Goal: Task Accomplishment & Management: Manage account settings

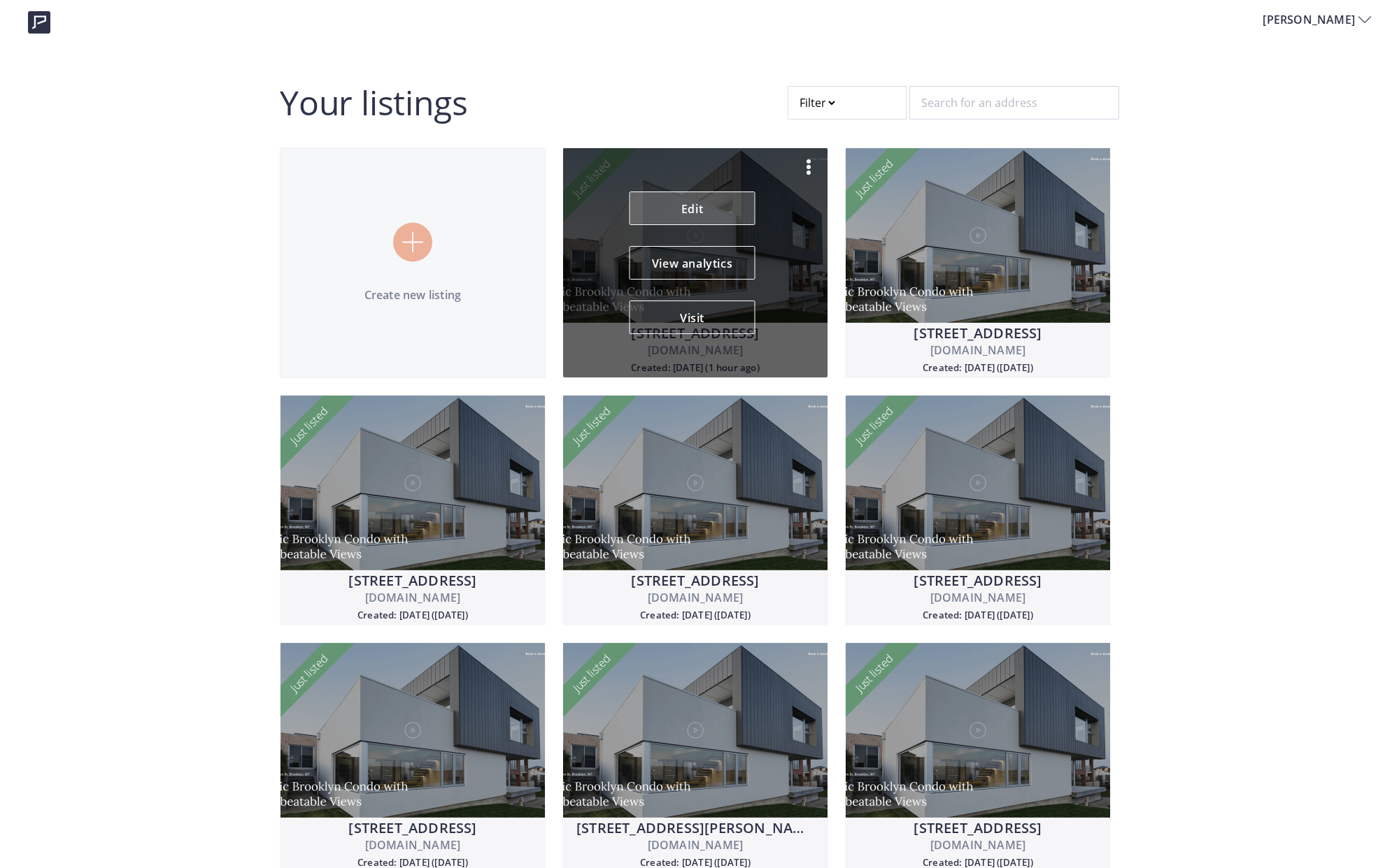
click at [695, 209] on link "Edit" at bounding box center [692, 208] width 126 height 34
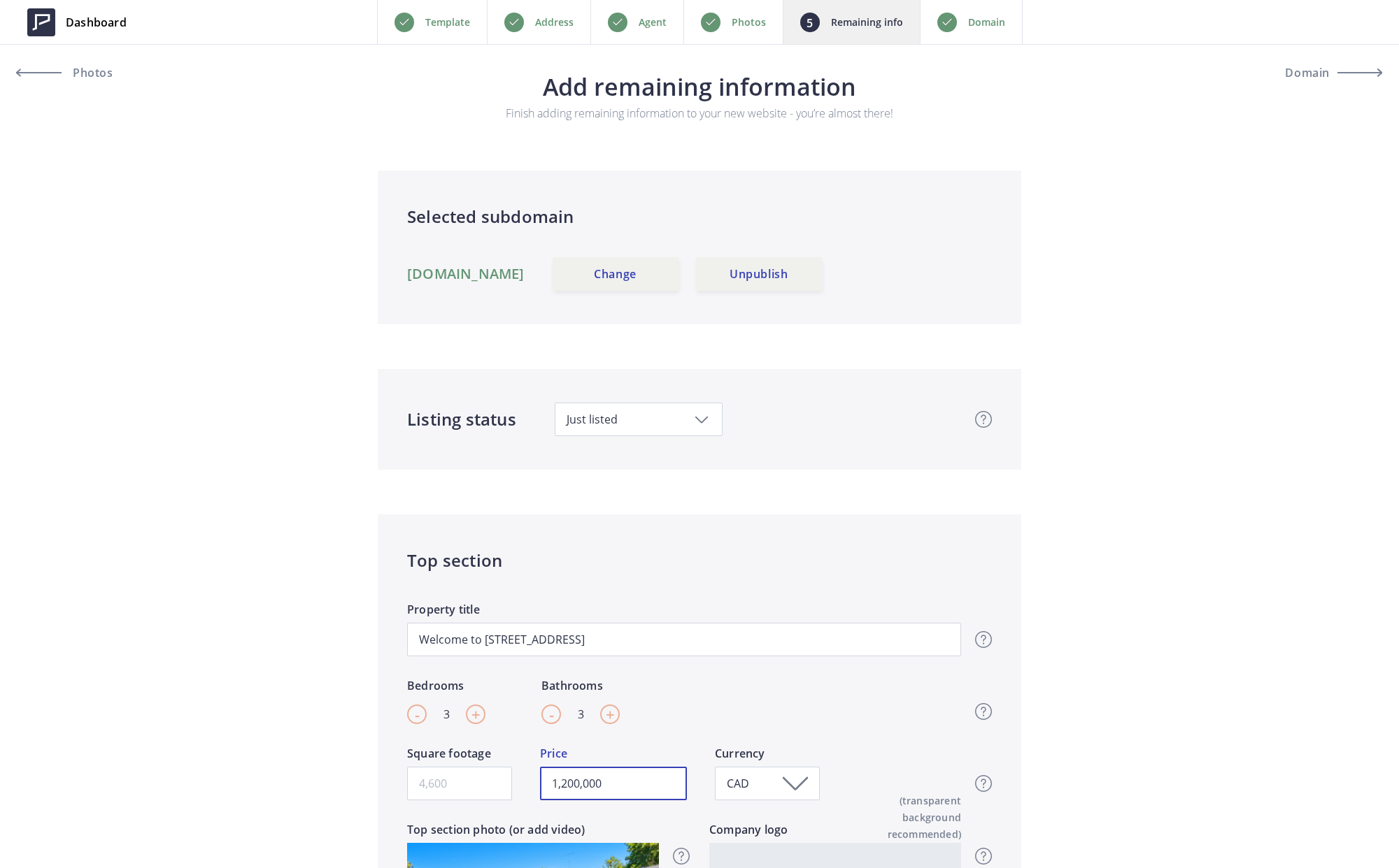
click at [579, 783] on input "1,200,000" at bounding box center [613, 784] width 147 height 34
type input "1,229,000"
click at [441, 783] on input "Square footage" at bounding box center [459, 784] width 105 height 34
type input "1"
type input "1,229,000"
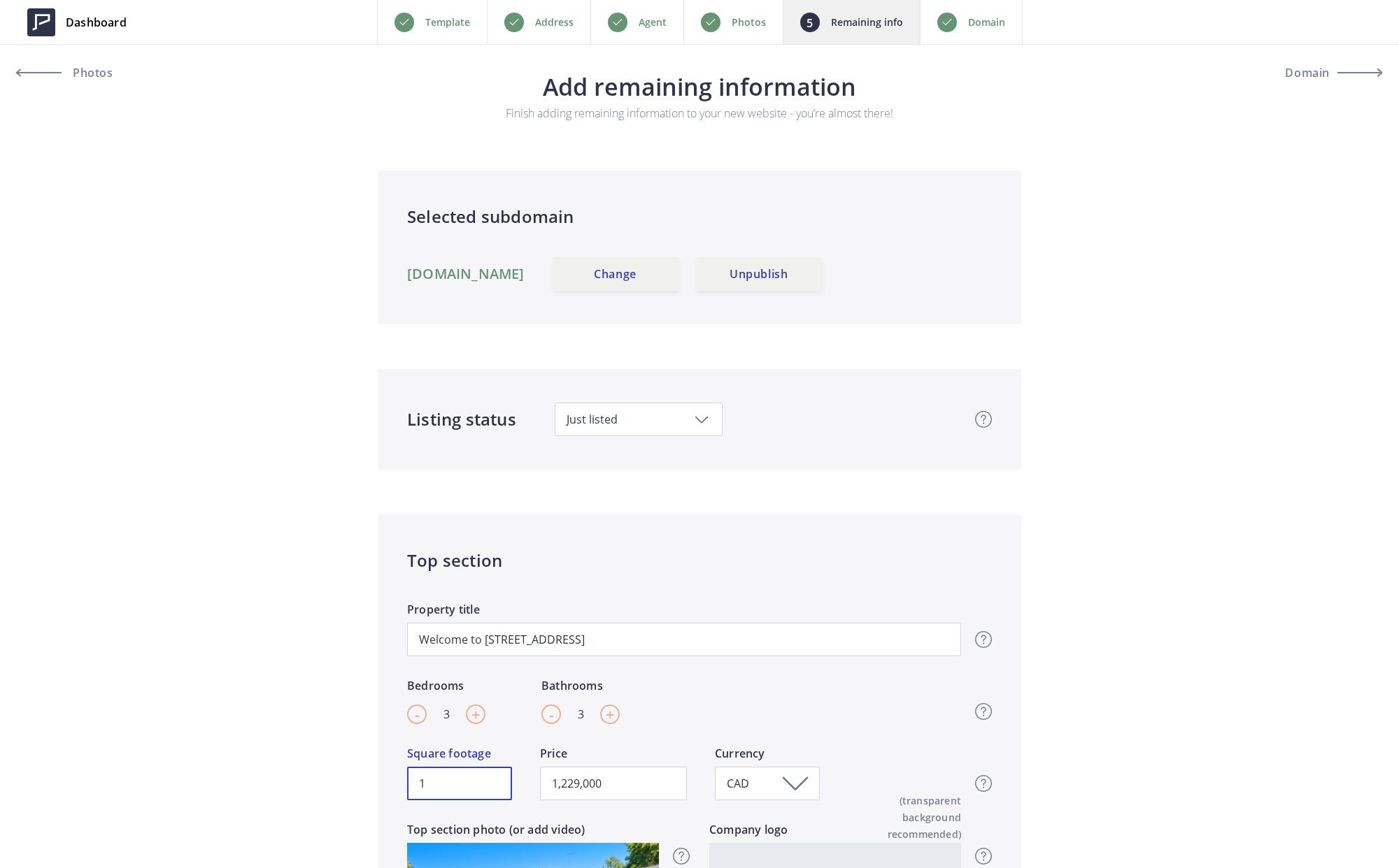
type input "16"
type input "1,229,000"
type input "160"
type input "1,229,000"
type input "1605"
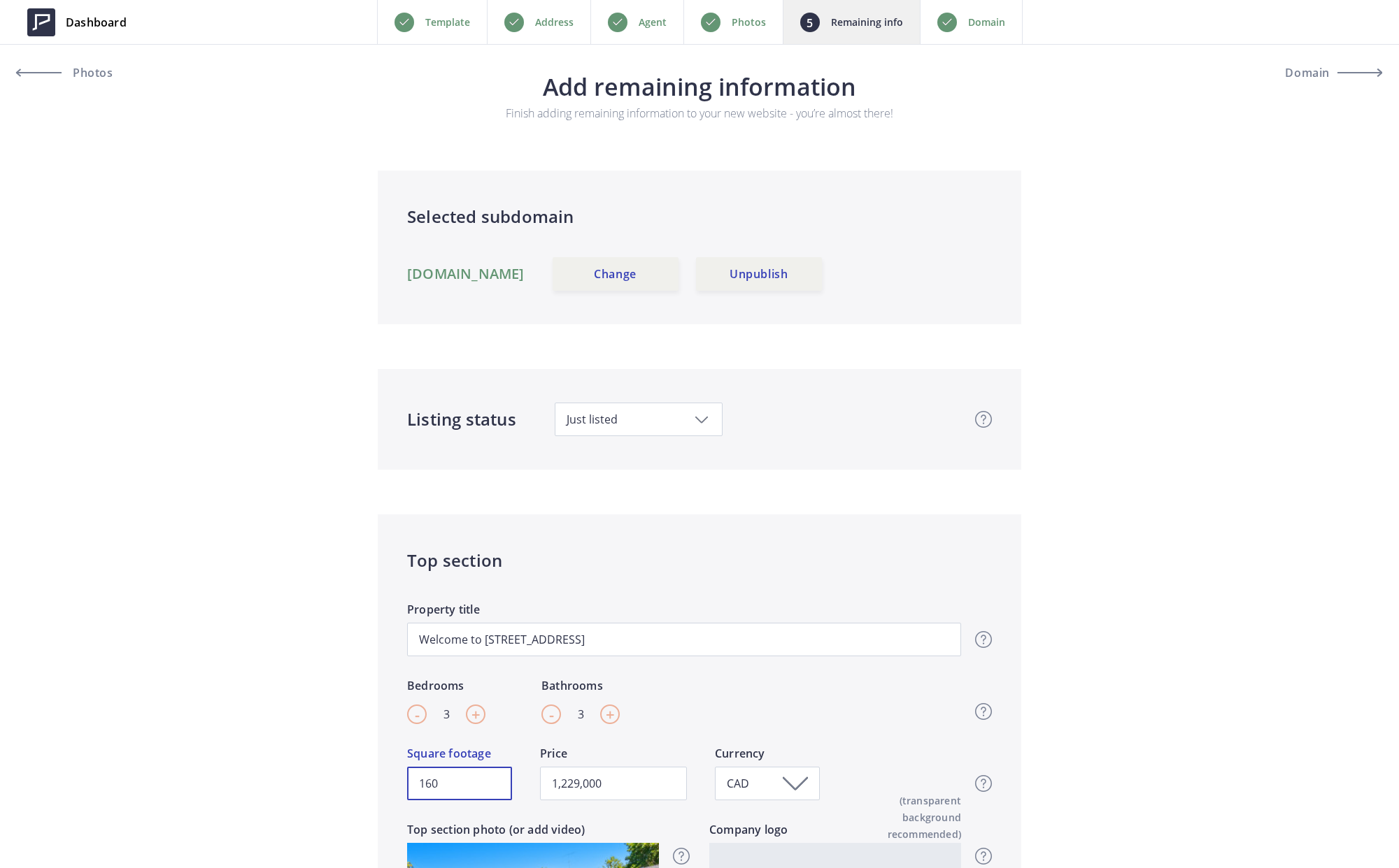
type input "1,229,000"
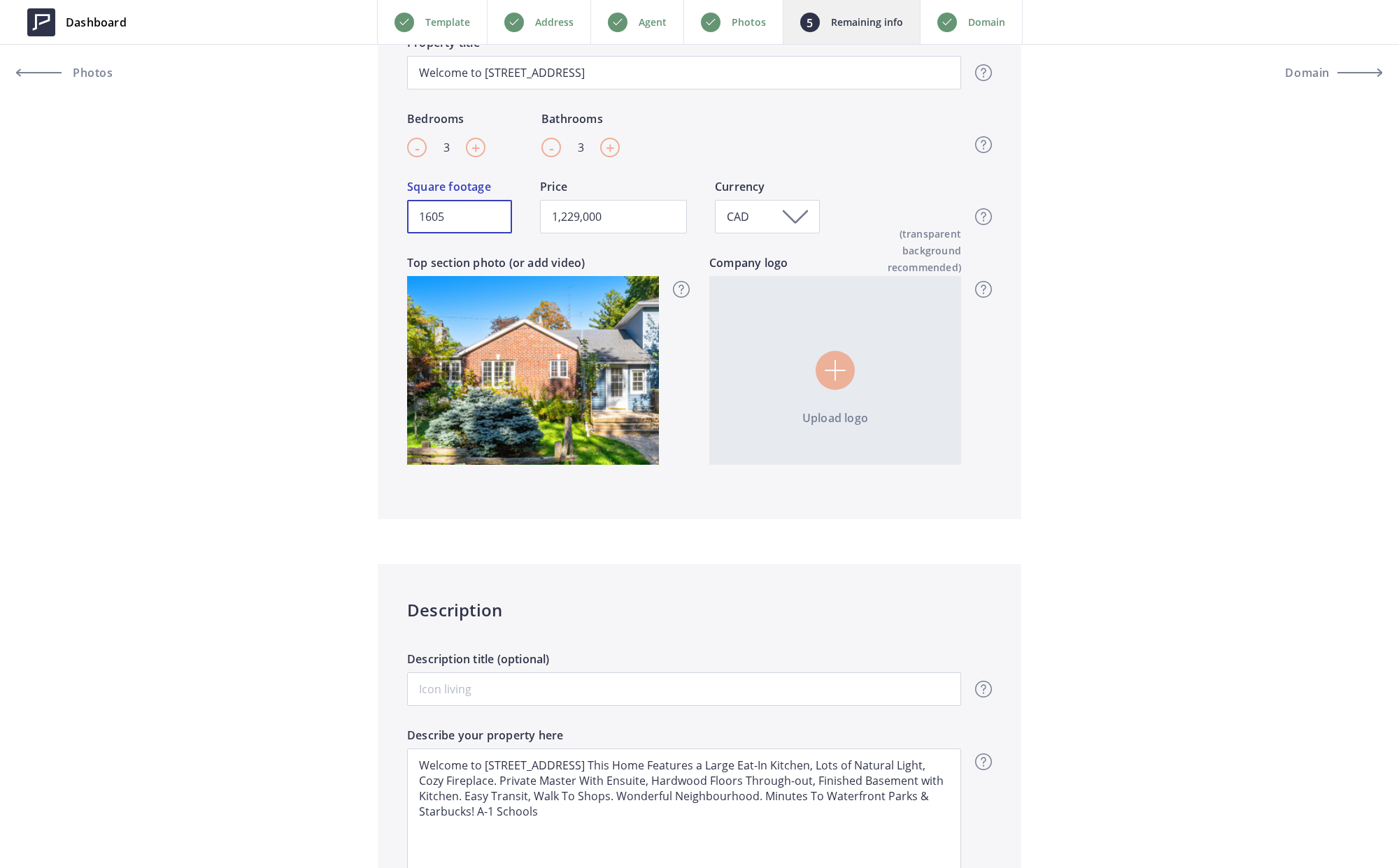
scroll to position [571, 0]
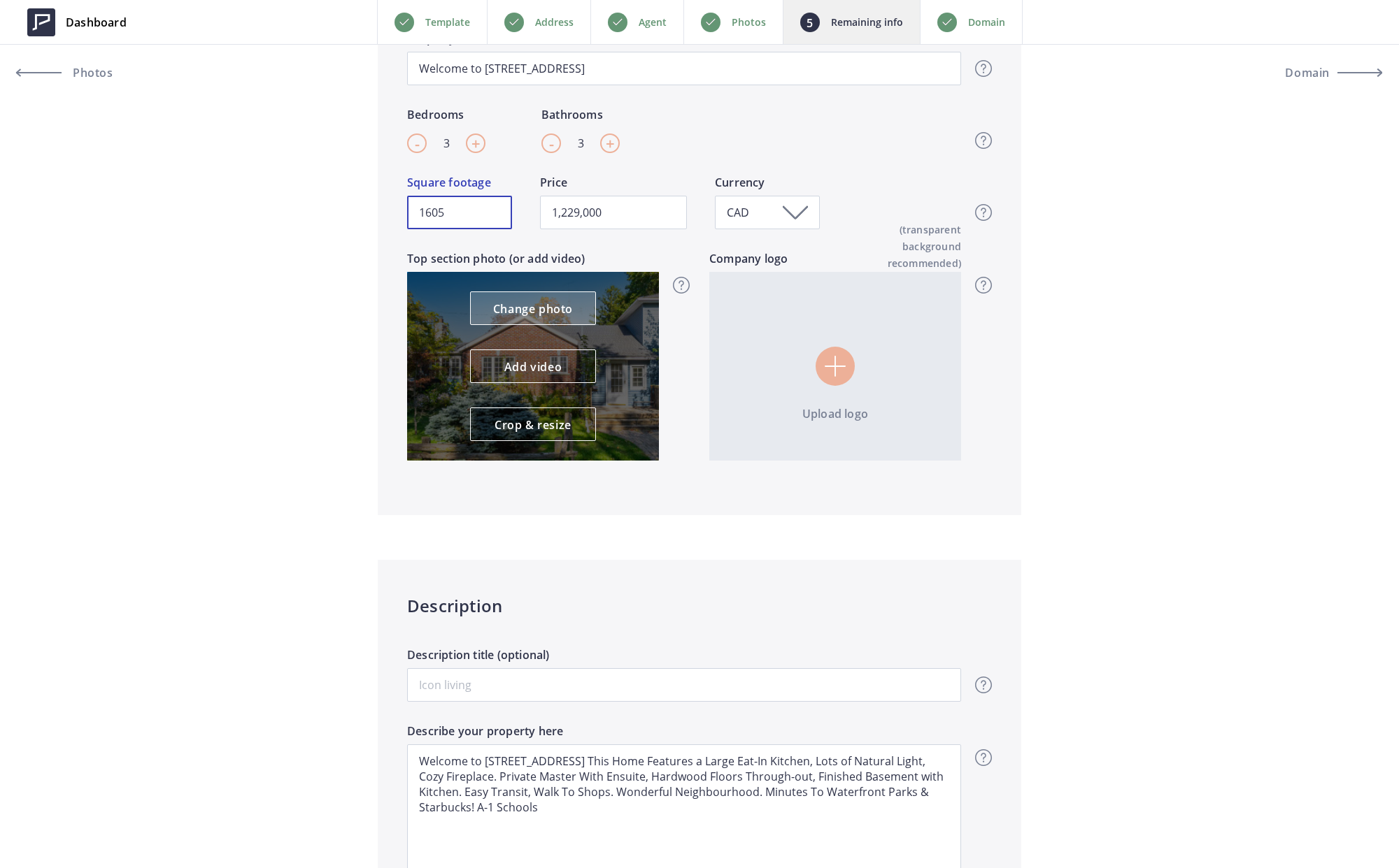
type input "1605"
click at [535, 300] on link "Change photo" at bounding box center [533, 308] width 126 height 34
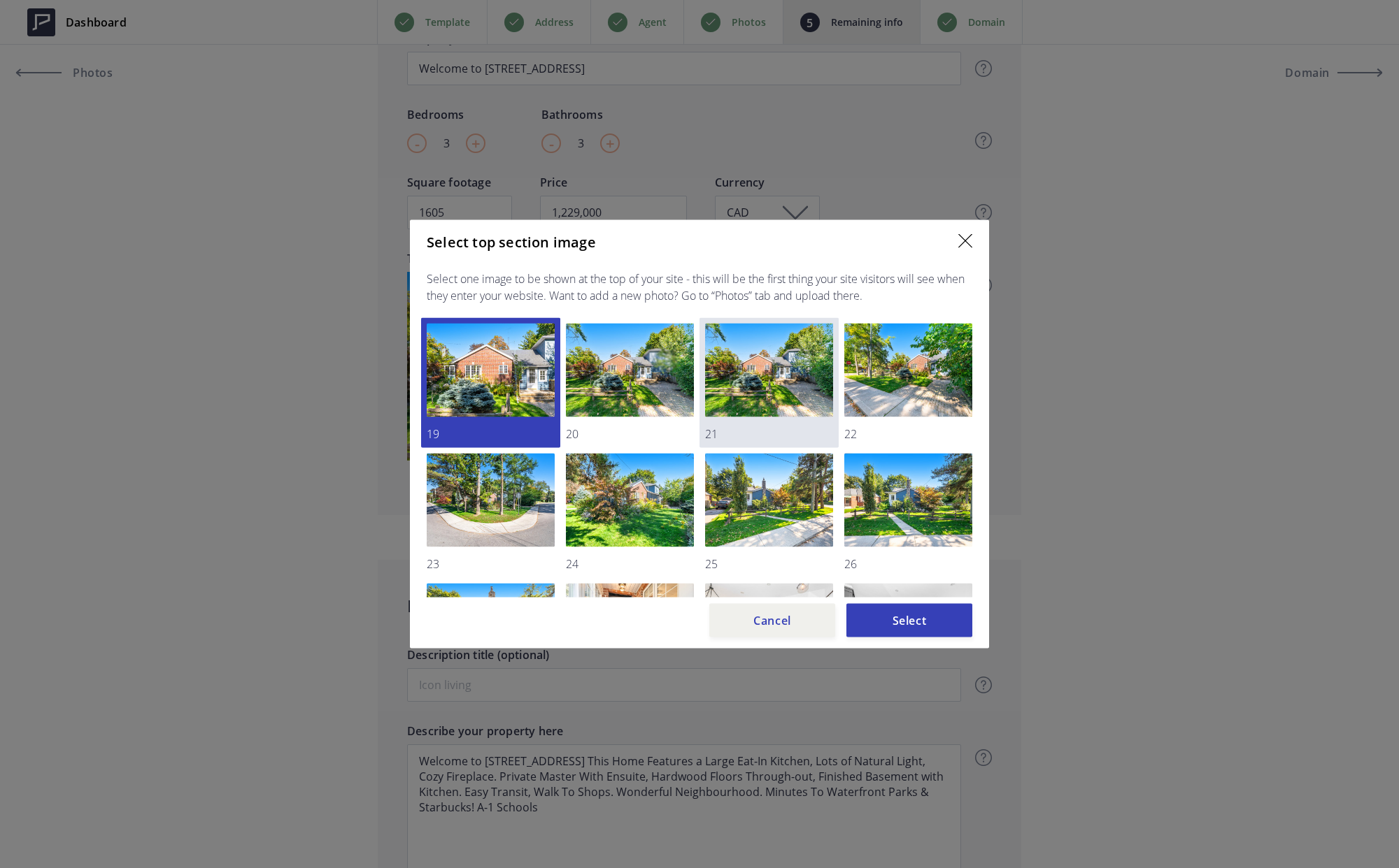
click at [778, 380] on img at bounding box center [769, 370] width 128 height 94
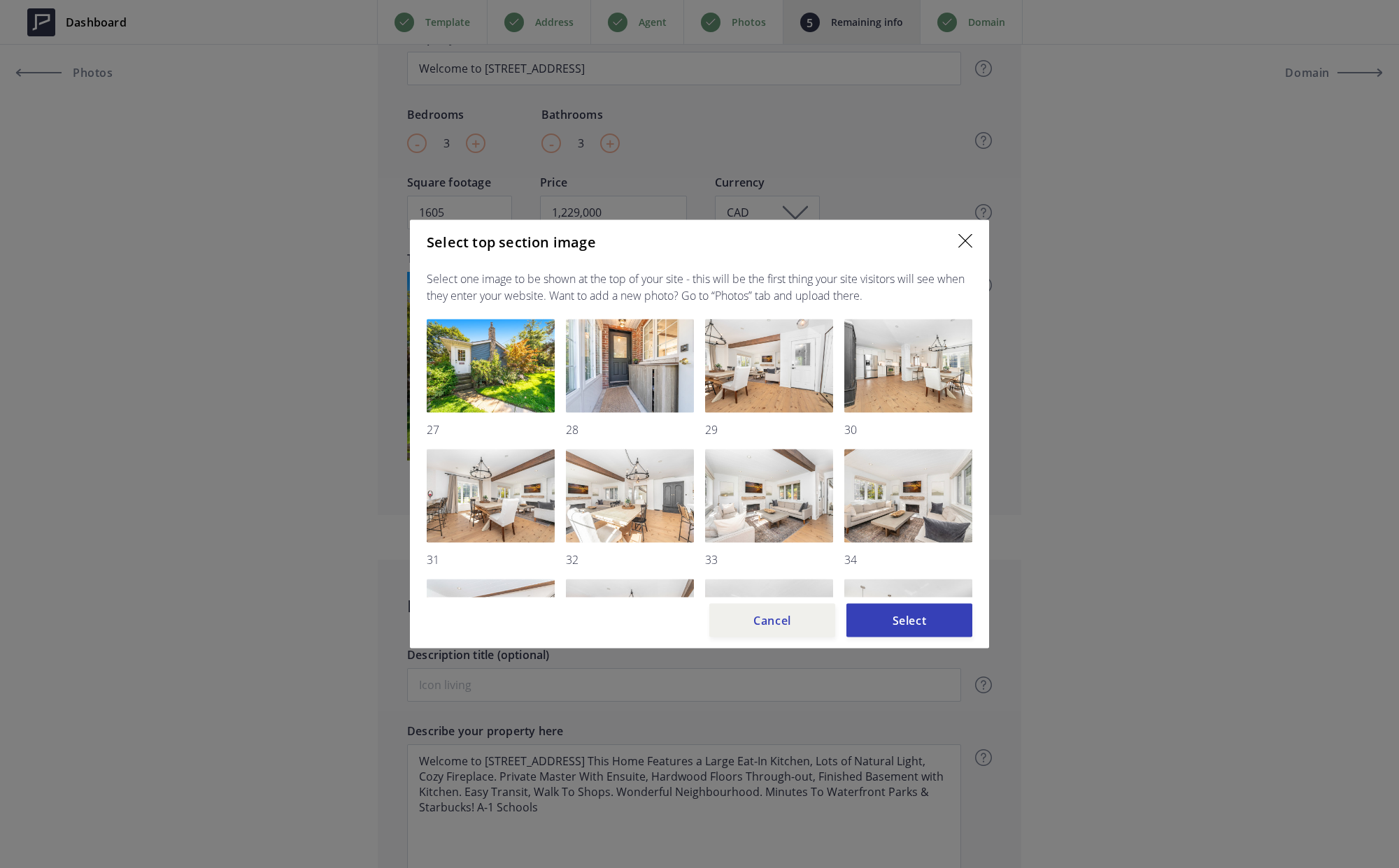
scroll to position [0, 0]
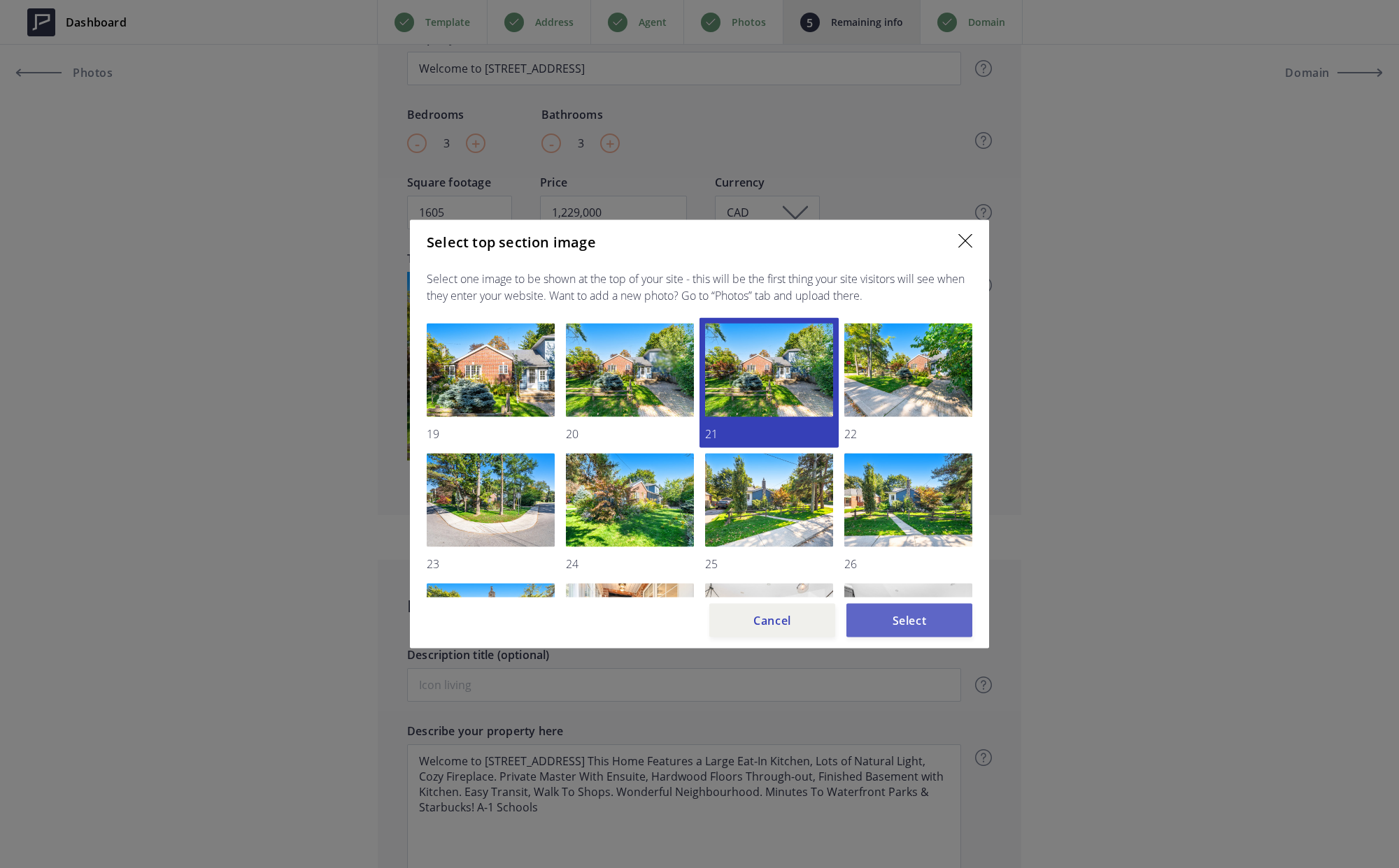
click at [900, 615] on button "Select" at bounding box center [909, 621] width 126 height 34
type input "1,229,000"
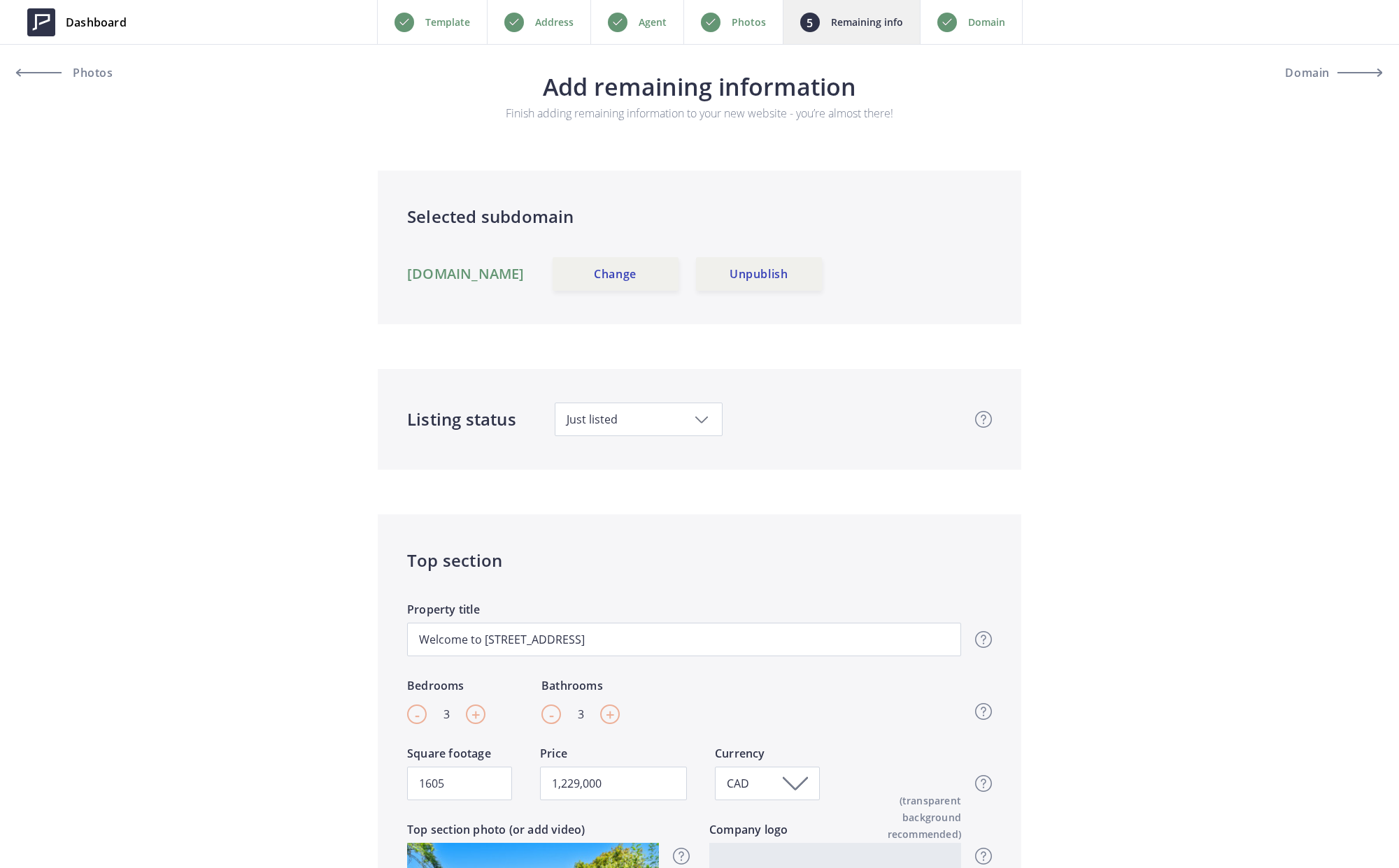
click at [525, 271] on link "[DOMAIN_NAME]" at bounding box center [466, 274] width 118 height 17
